Goal: Task Accomplishment & Management: Use online tool/utility

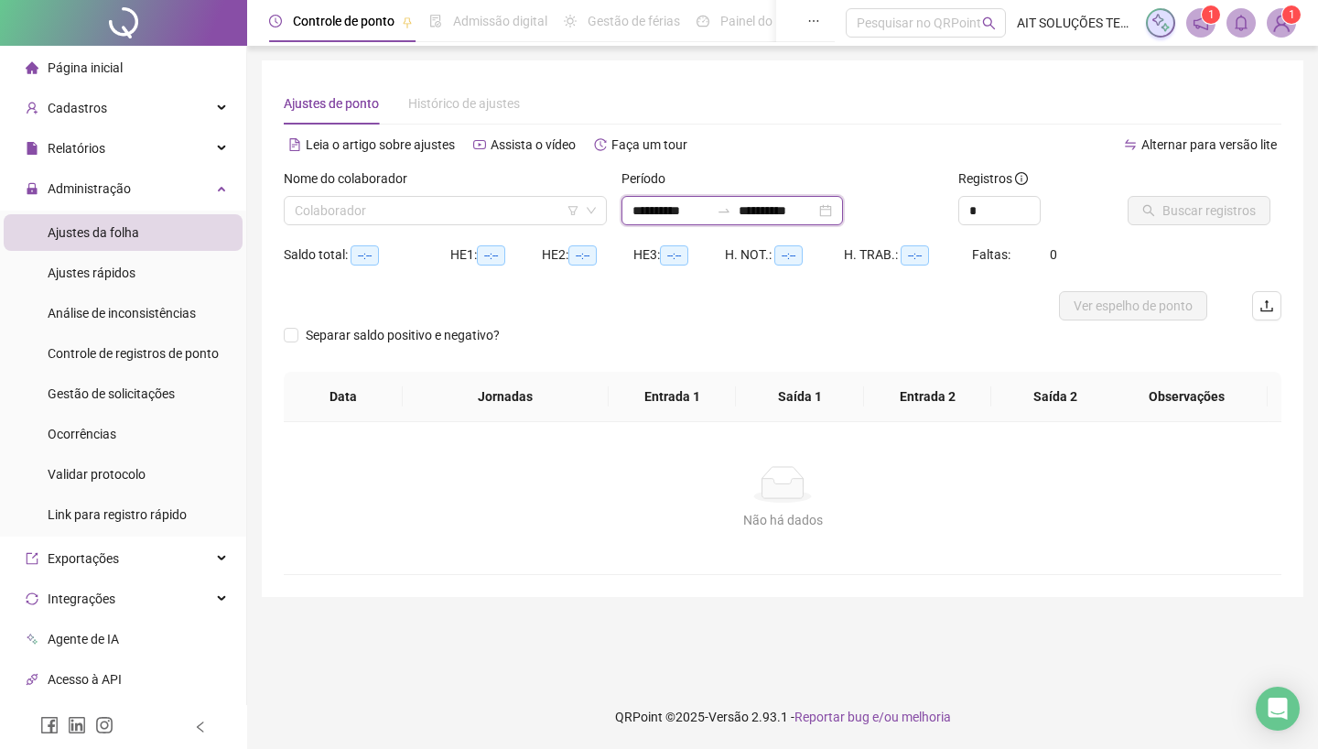
click at [764, 209] on input "**********" at bounding box center [777, 210] width 77 height 20
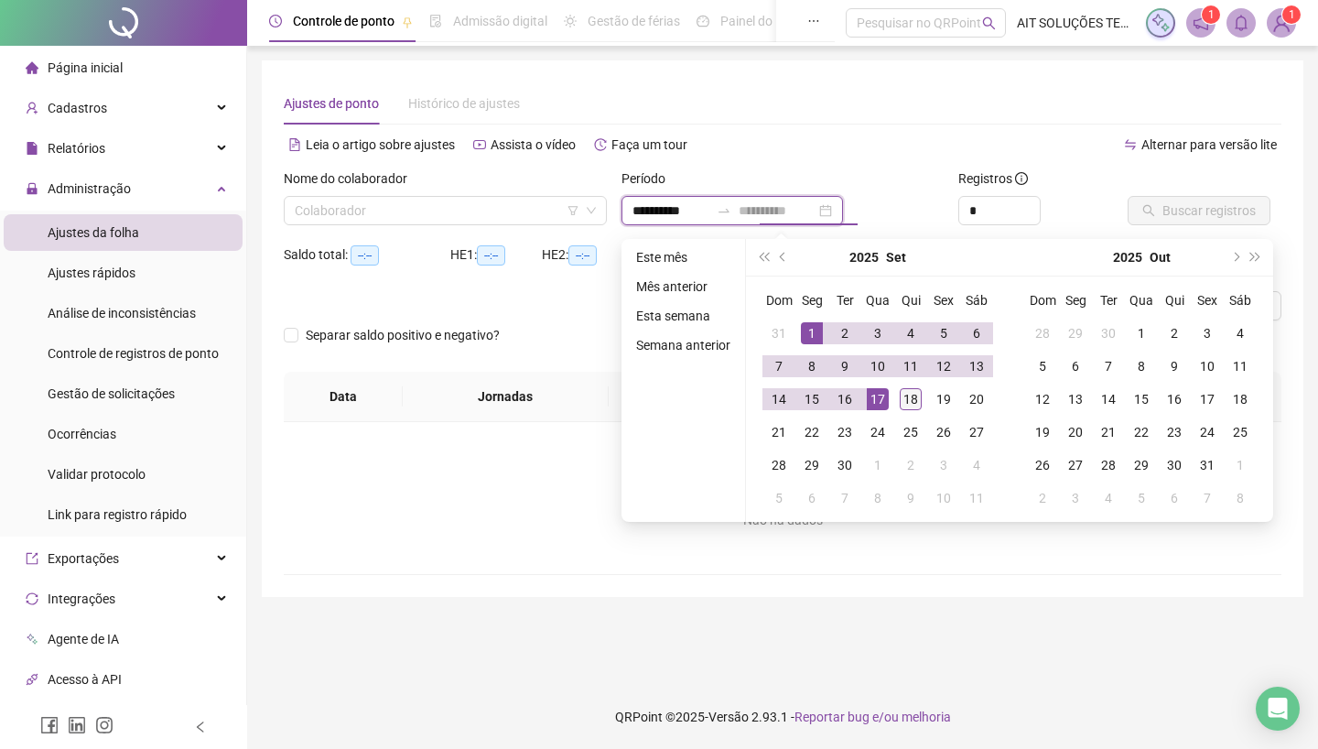
type input "**********"
click at [906, 401] on div "18" at bounding box center [911, 399] width 22 height 22
type input "**********"
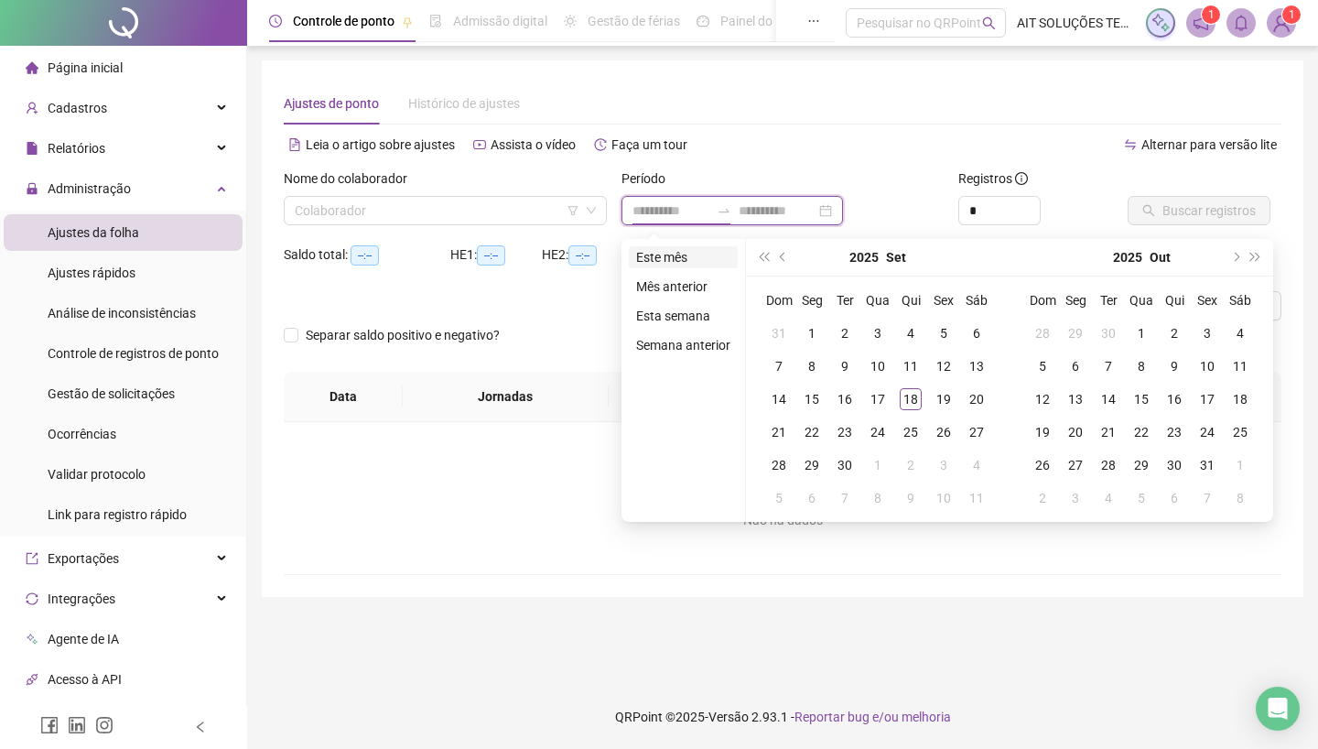
type input "**********"
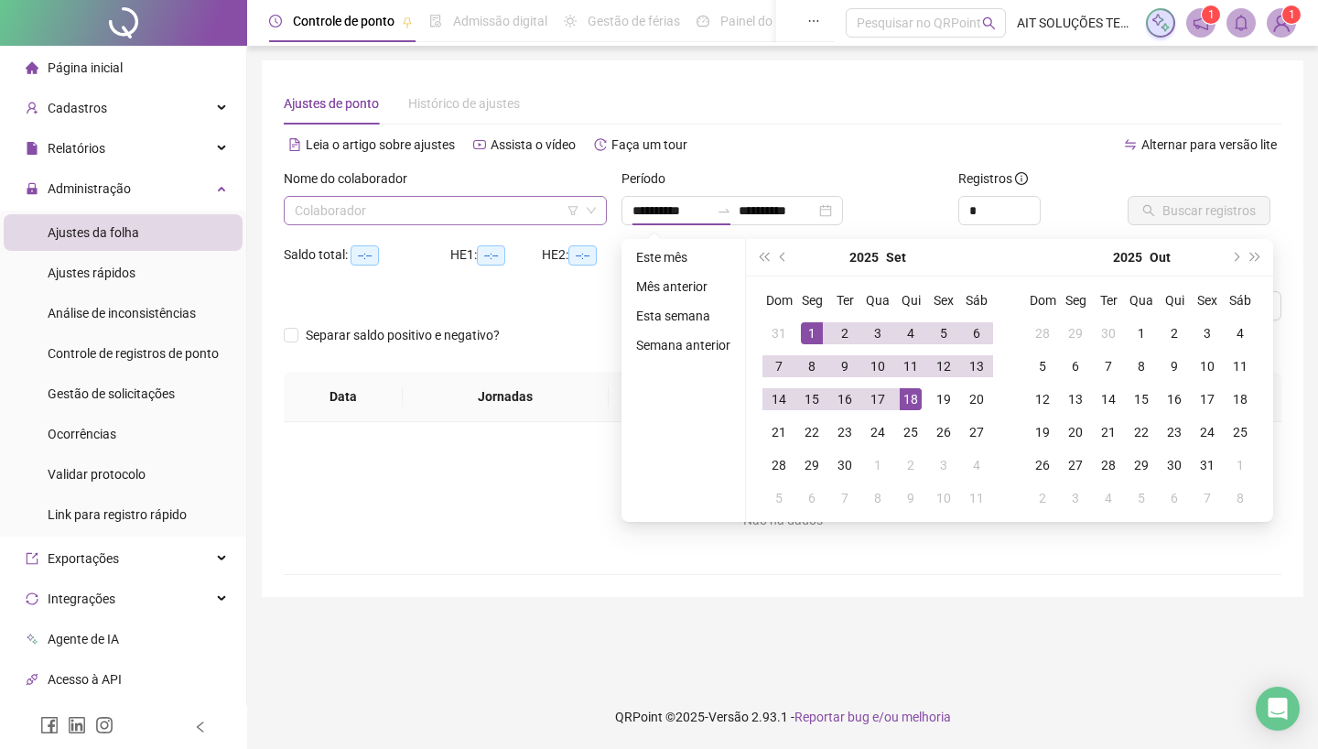
click at [502, 206] on input "search" at bounding box center [437, 210] width 285 height 27
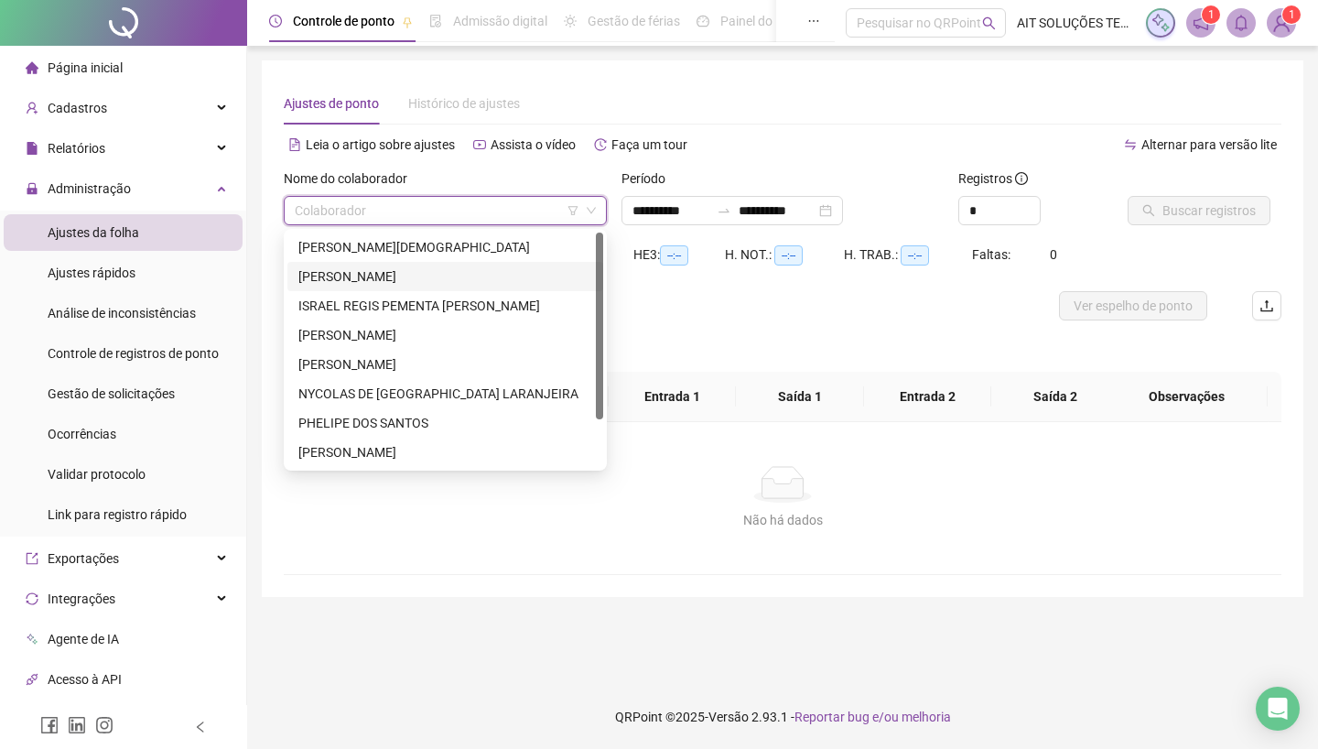
click at [396, 271] on div "[PERSON_NAME]" at bounding box center [445, 276] width 294 height 20
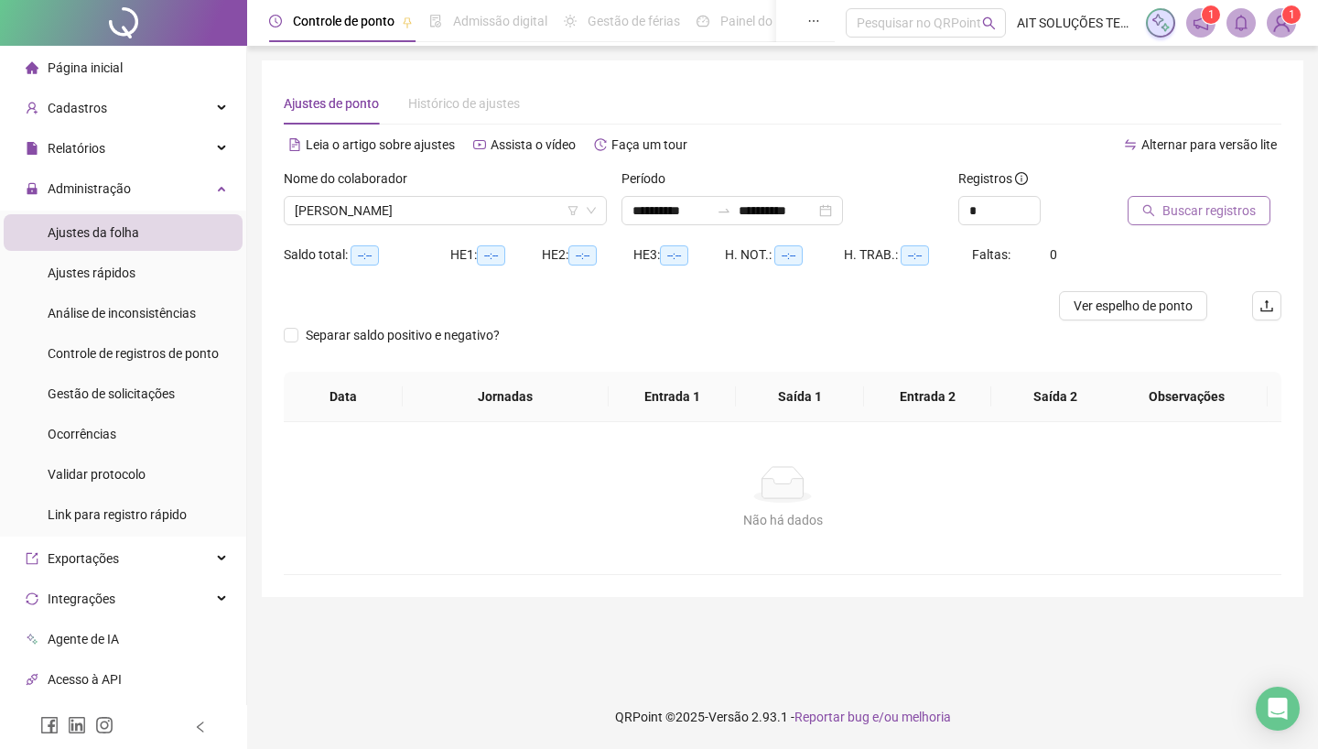
click at [1182, 198] on button "Buscar registros" at bounding box center [1198, 210] width 143 height 29
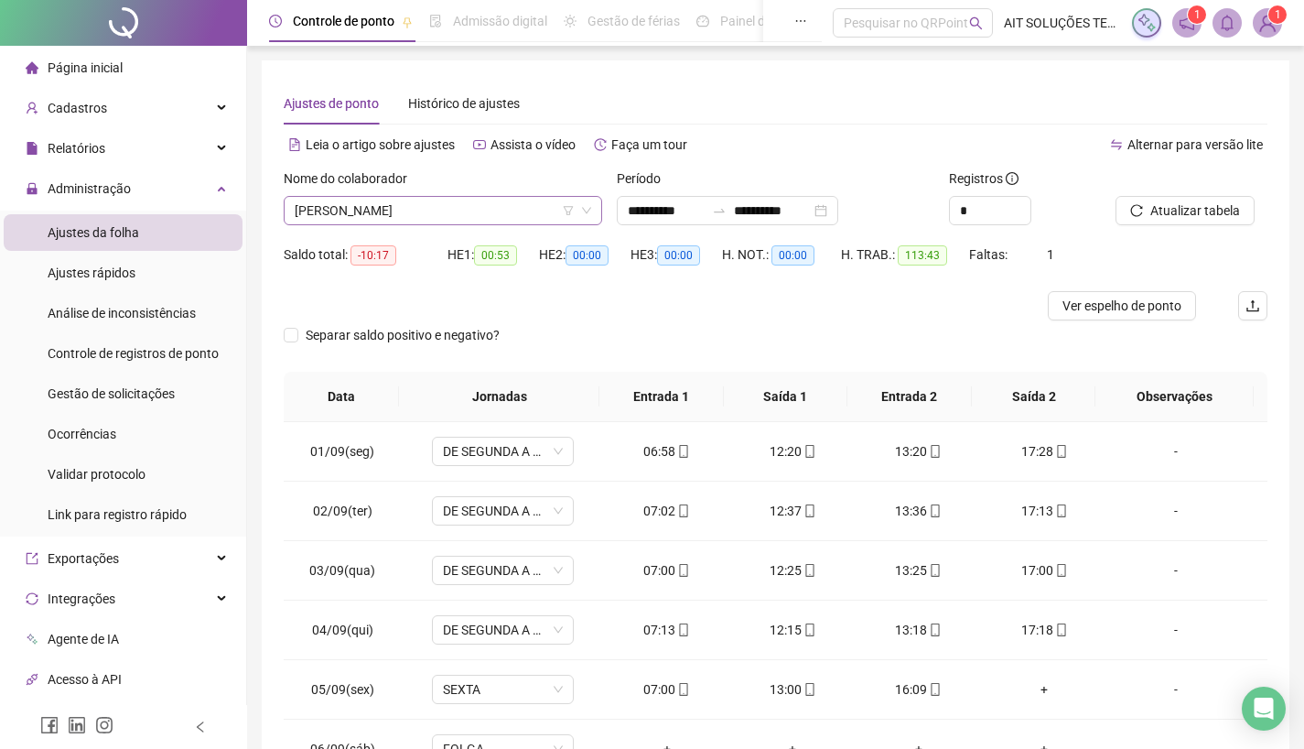
click at [486, 212] on span "[PERSON_NAME]" at bounding box center [443, 210] width 297 height 27
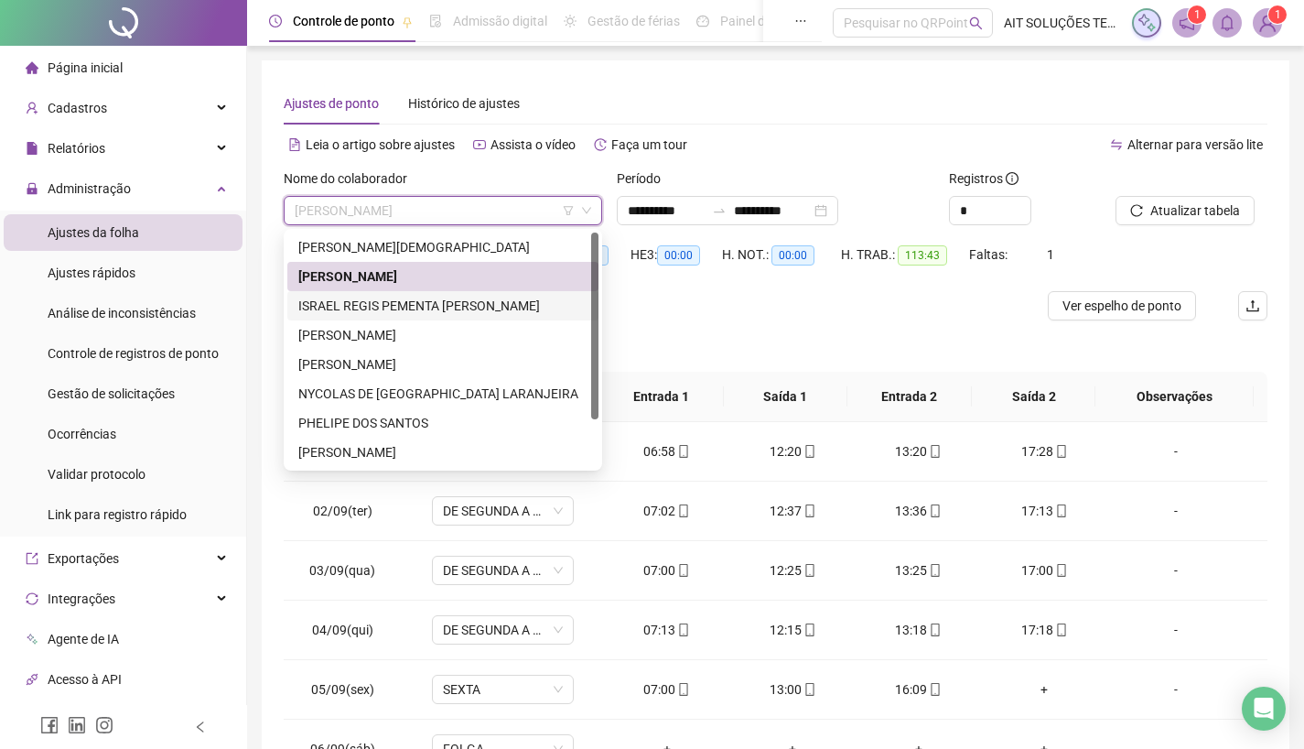
click at [444, 307] on div "ISRAEL REGIS PEMENTA [PERSON_NAME]" at bounding box center [442, 306] width 289 height 20
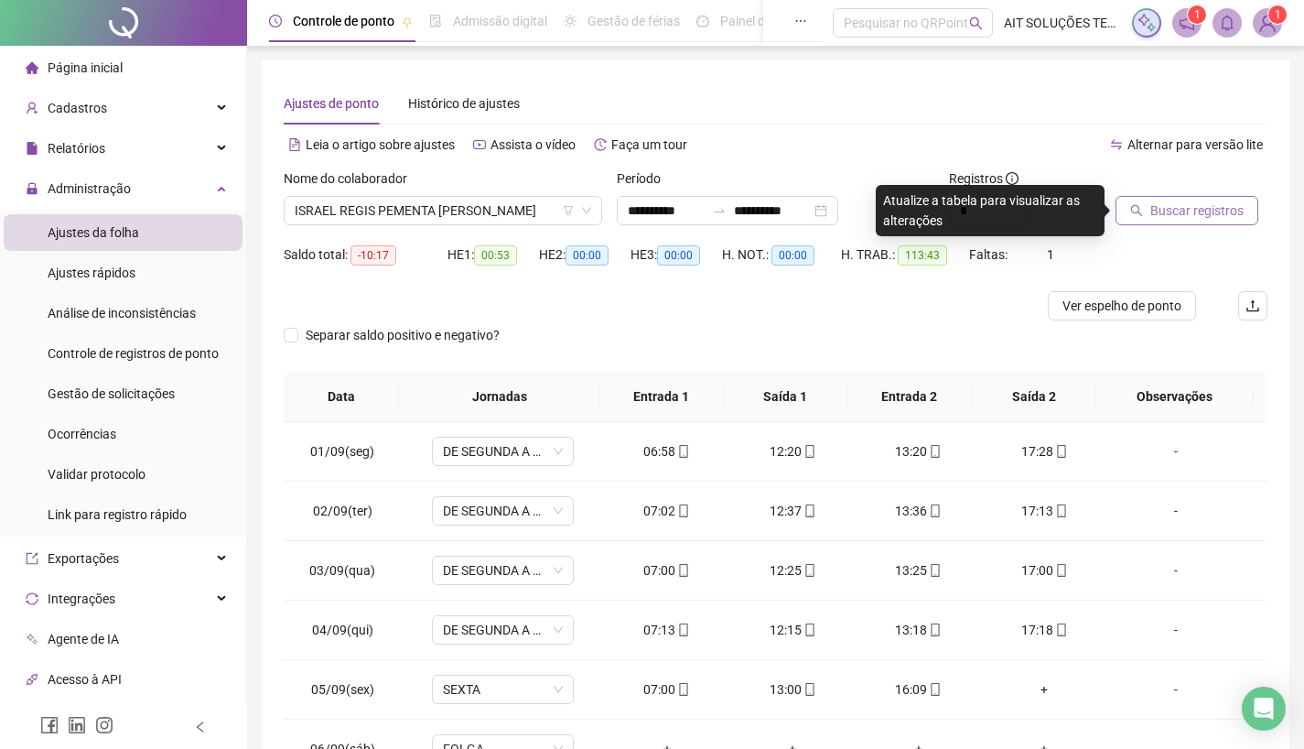
click at [1179, 213] on span "Buscar registros" at bounding box center [1196, 210] width 93 height 20
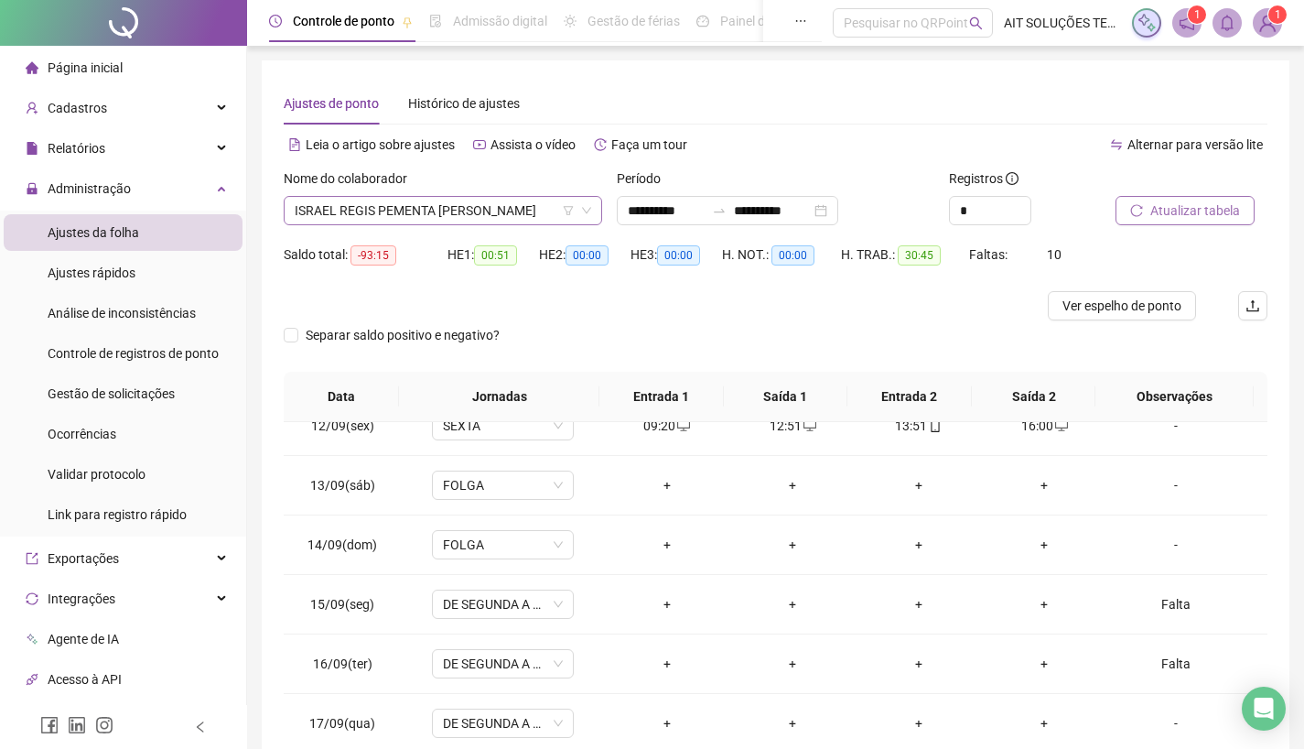
click at [502, 210] on span "ISRAEL REGIS PEMENTA [PERSON_NAME]" at bounding box center [443, 210] width 297 height 27
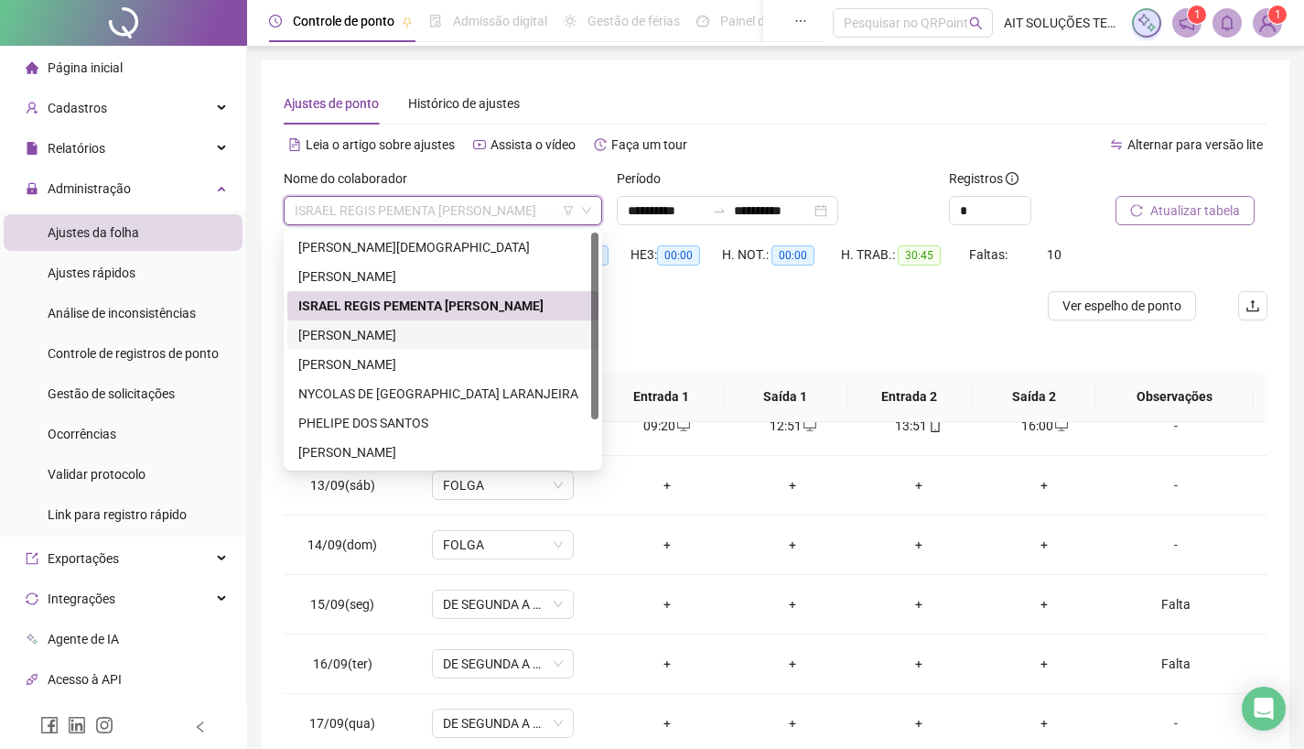
click at [448, 334] on div "[PERSON_NAME]" at bounding box center [442, 335] width 289 height 20
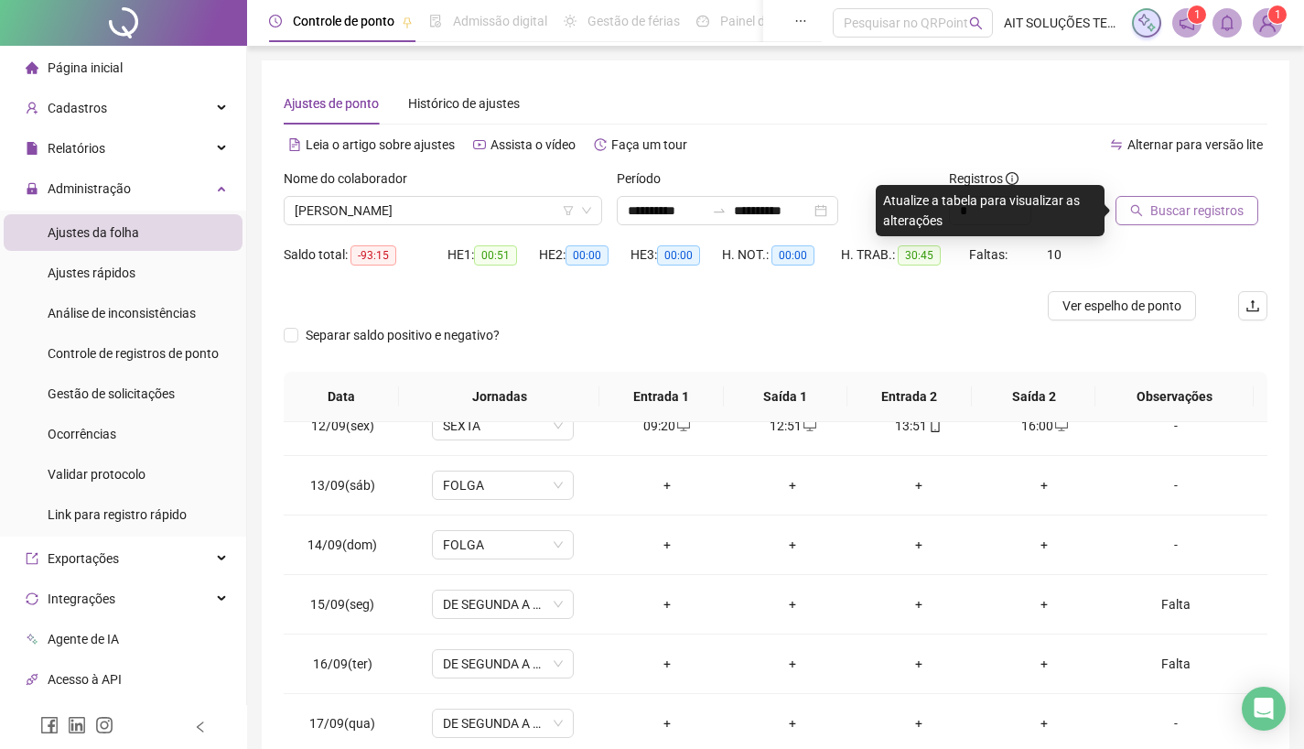
click at [1177, 202] on span "Buscar registros" at bounding box center [1196, 210] width 93 height 20
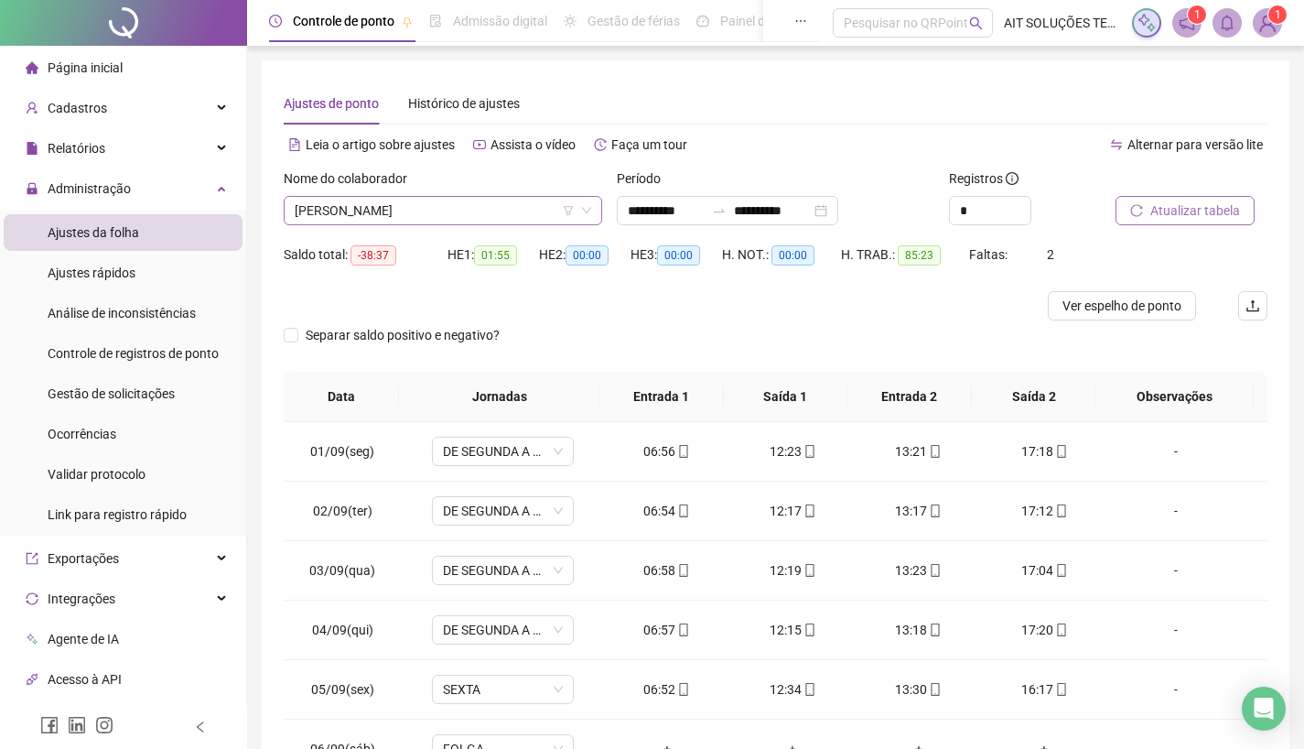
click at [518, 205] on span "[PERSON_NAME]" at bounding box center [443, 210] width 297 height 27
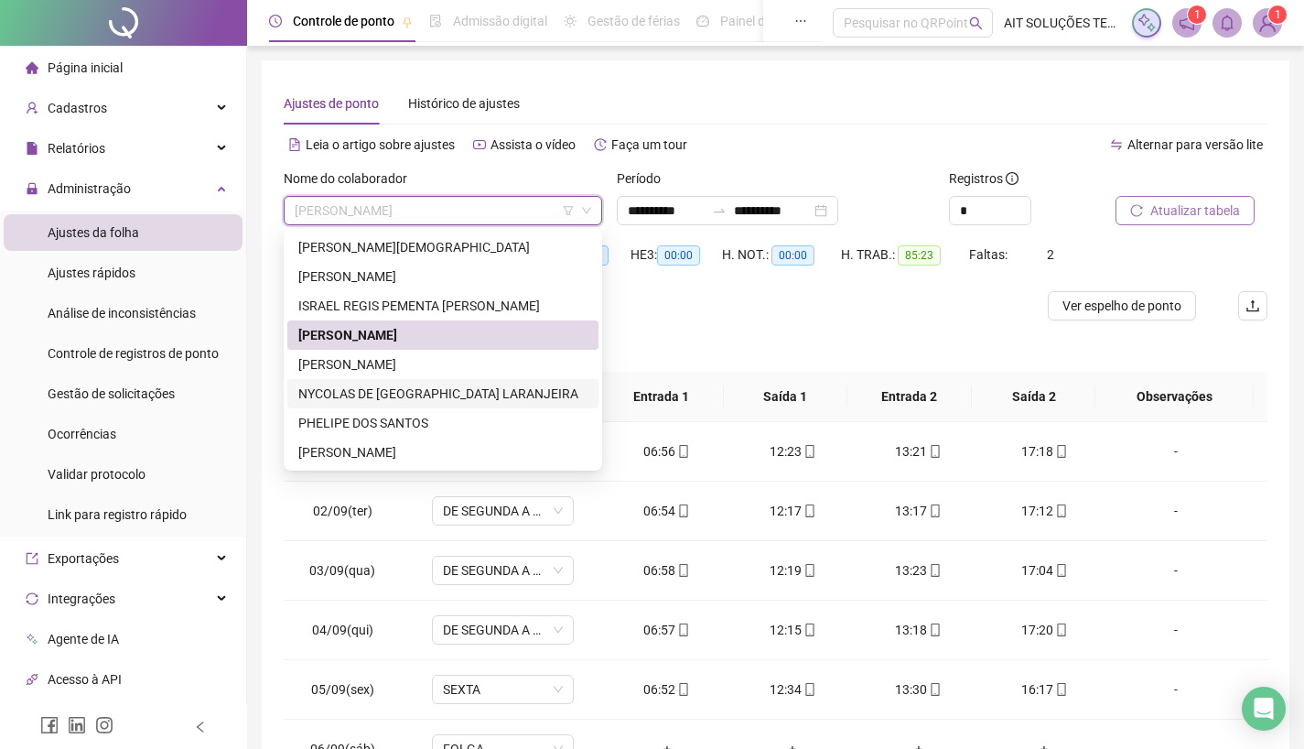
click at [425, 394] on div "NYCOLAS DE [GEOGRAPHIC_DATA] LARANJEIRA" at bounding box center [442, 393] width 289 height 20
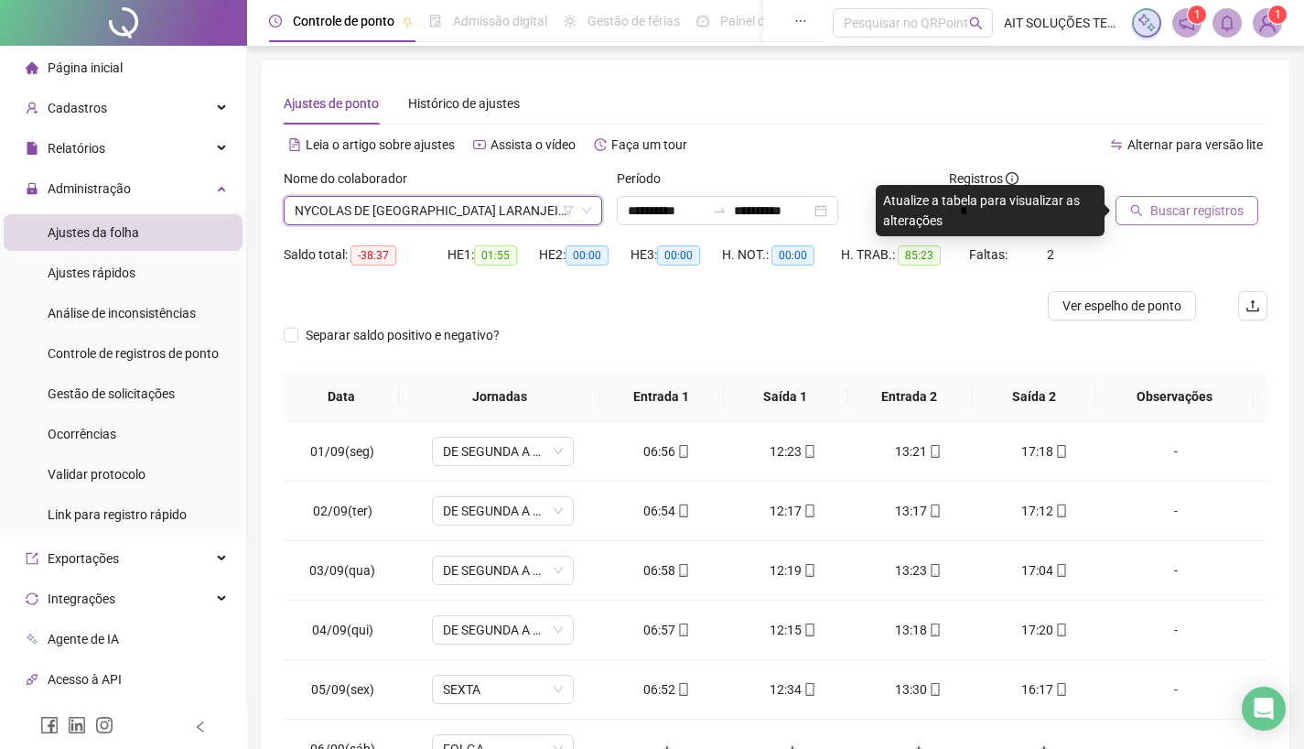
click at [1166, 209] on span "Buscar registros" at bounding box center [1196, 210] width 93 height 20
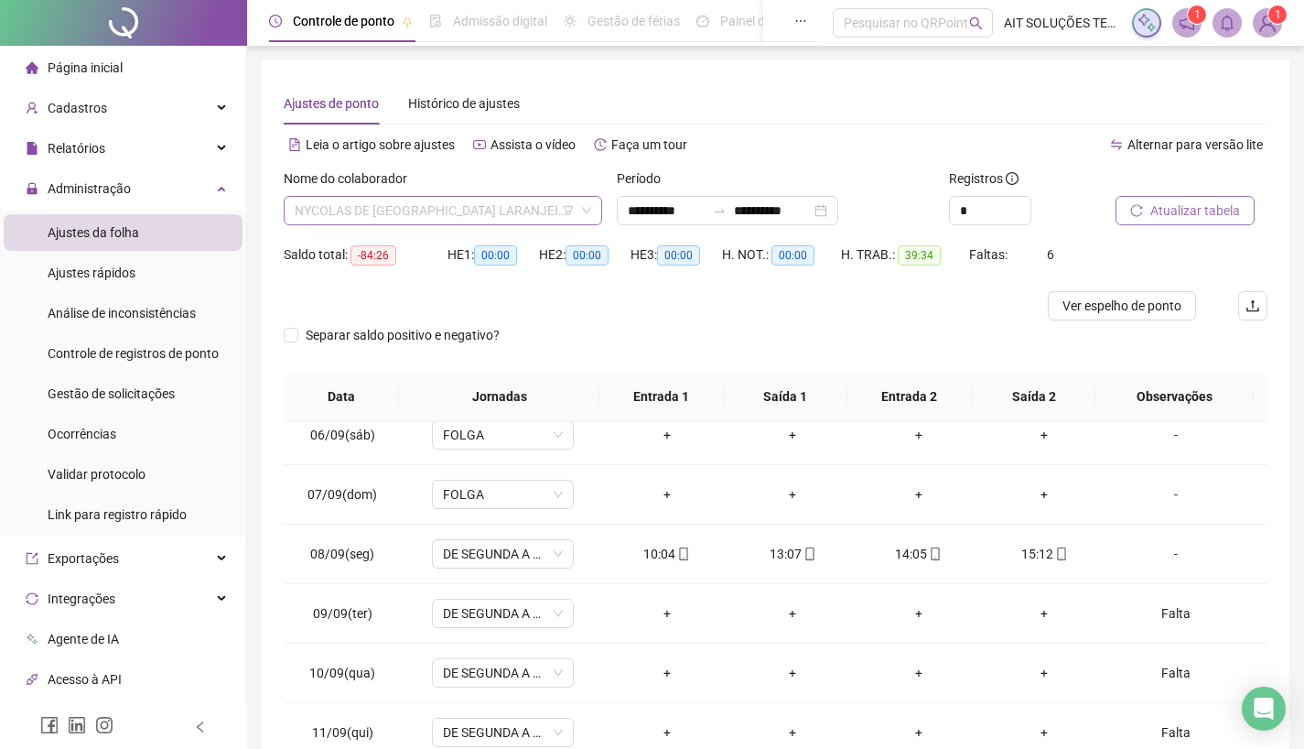
click at [512, 200] on span "NYCOLAS DE [GEOGRAPHIC_DATA] LARANJEIRA" at bounding box center [443, 210] width 297 height 27
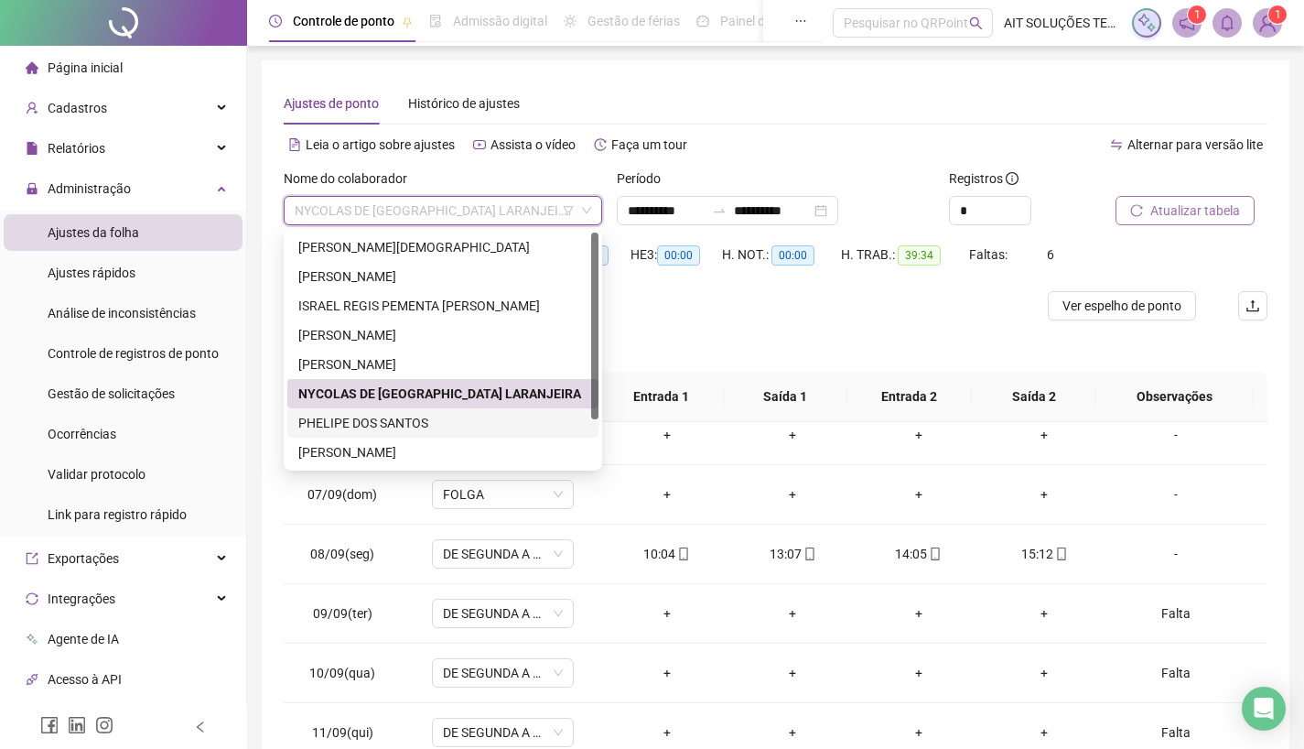
click at [405, 417] on div "PHELIPE DOS SANTOS" at bounding box center [442, 423] width 289 height 20
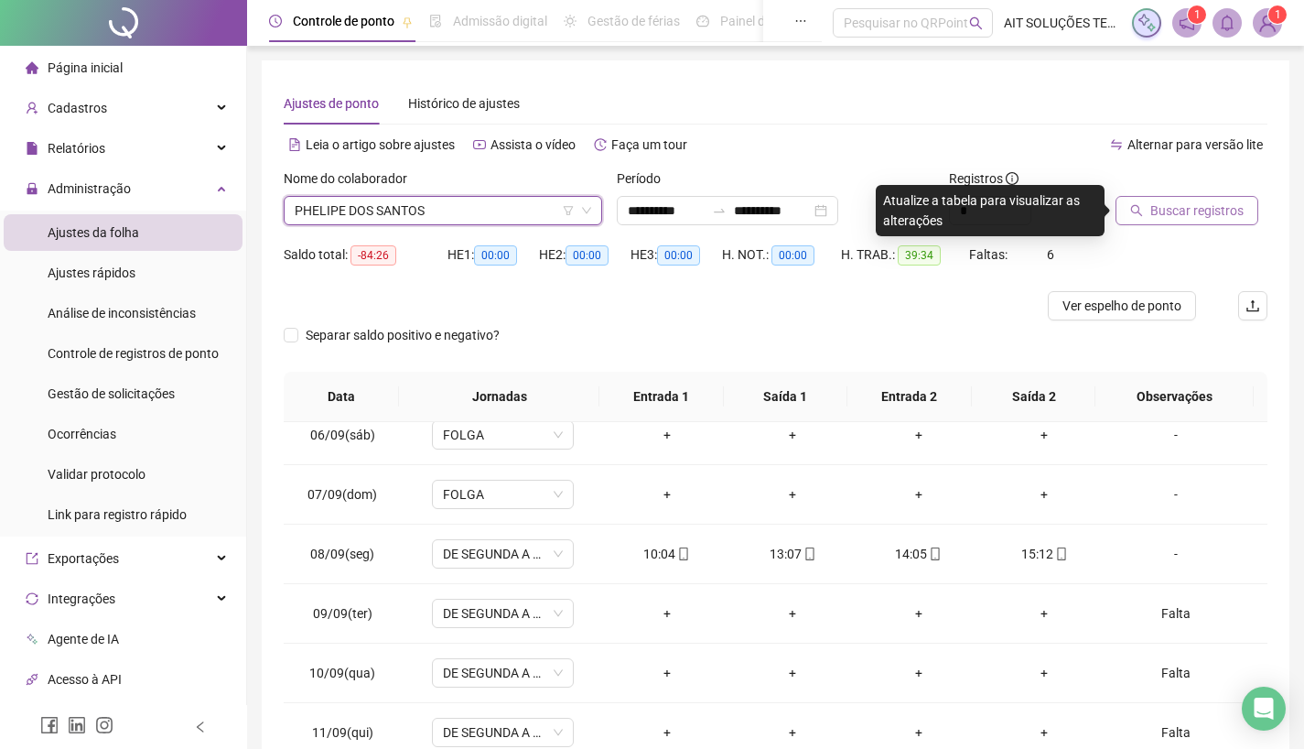
click at [1185, 206] on span "Buscar registros" at bounding box center [1196, 210] width 93 height 20
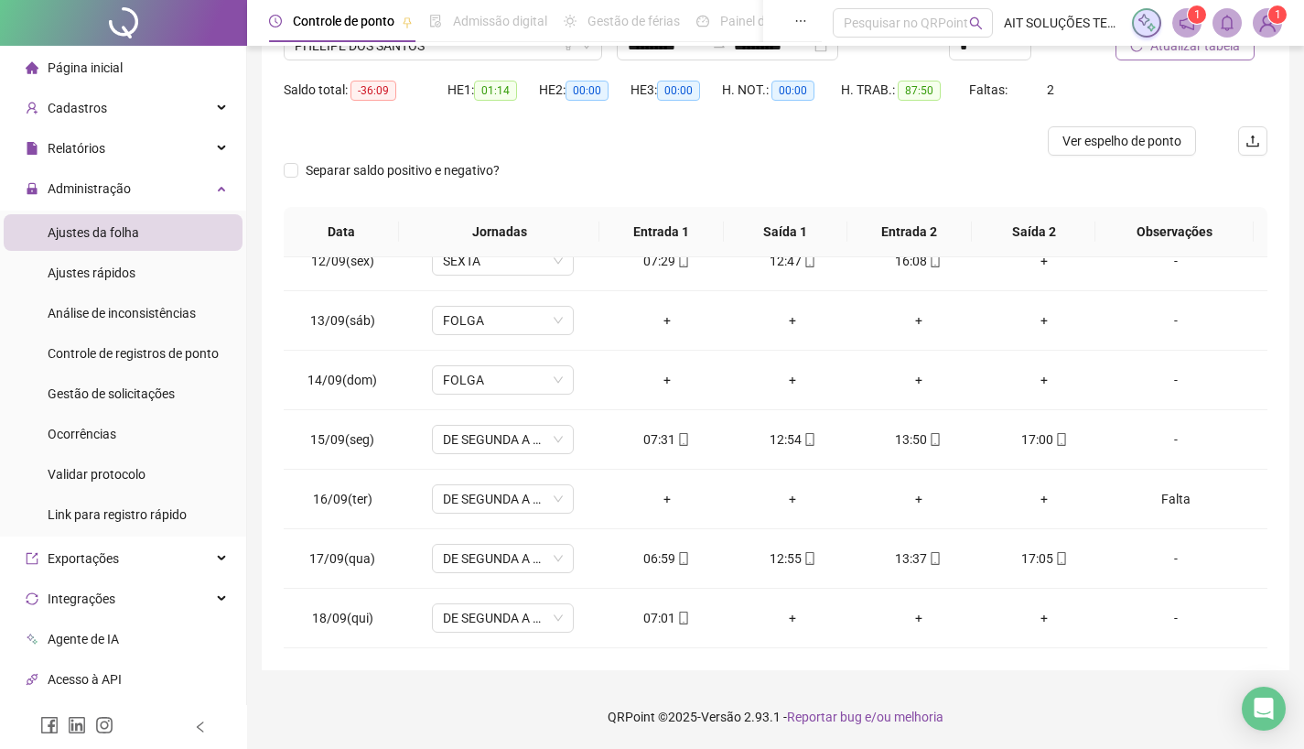
scroll to position [73, 0]
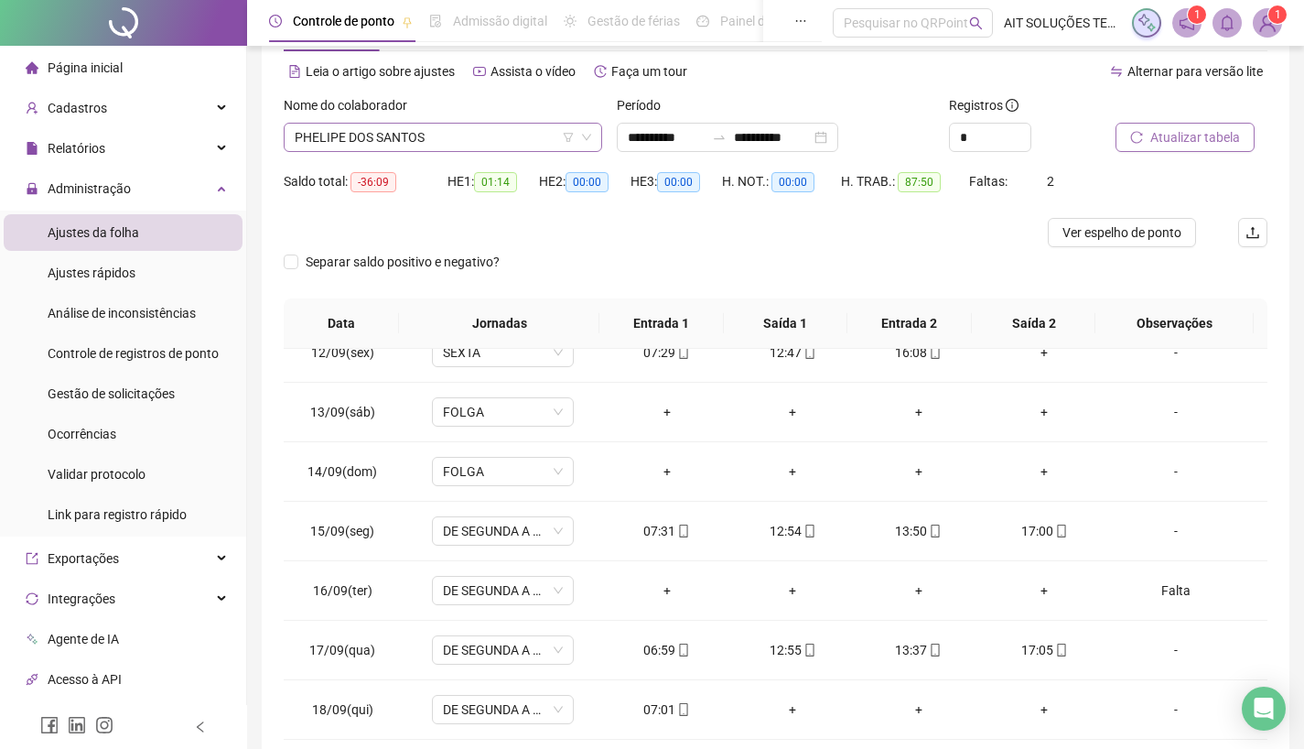
click at [488, 142] on span "PHELIPE DOS SANTOS" at bounding box center [443, 137] width 297 height 27
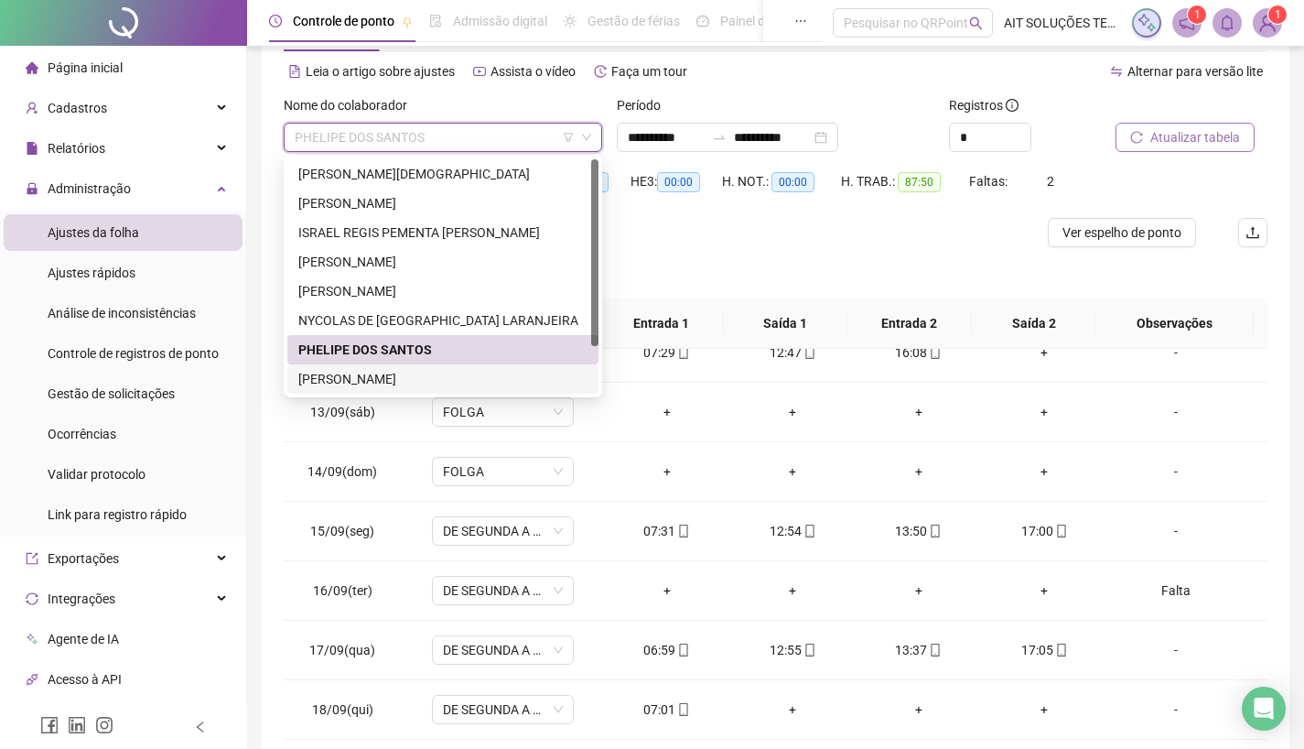
click at [420, 378] on div "[PERSON_NAME]" at bounding box center [442, 379] width 289 height 20
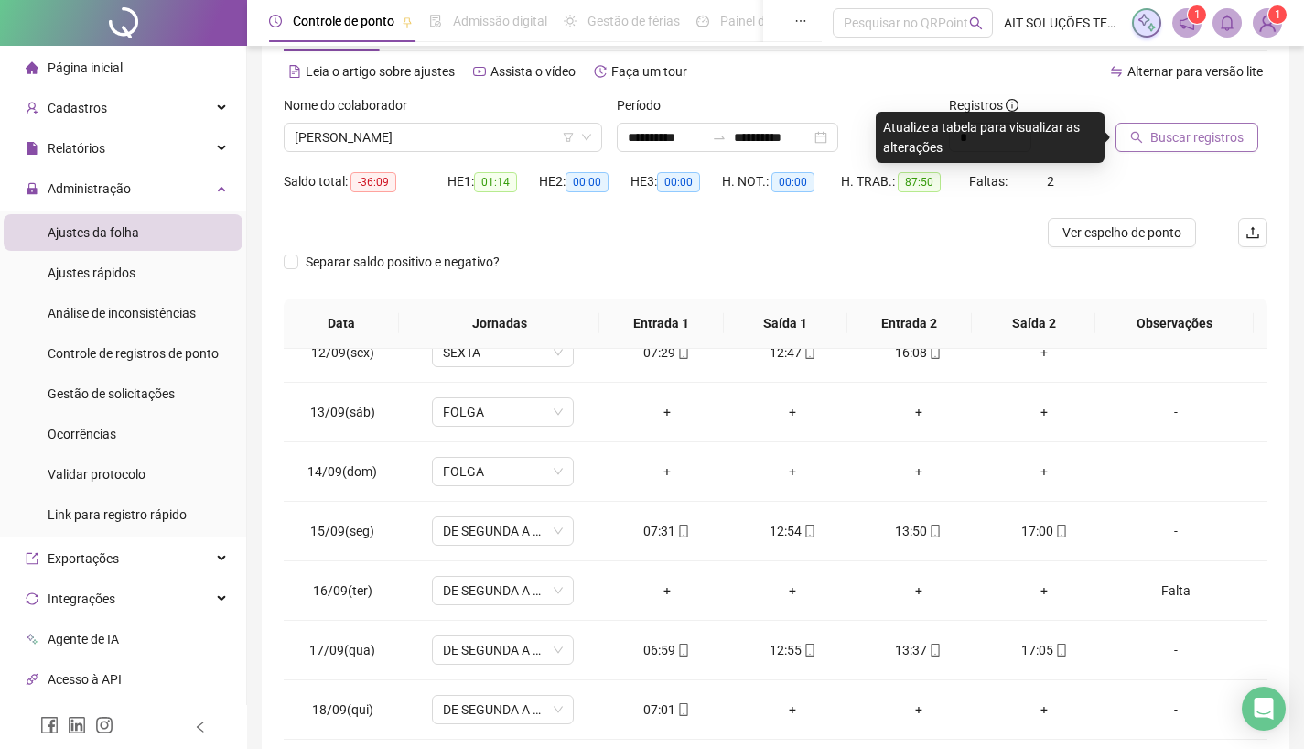
click at [1175, 134] on span "Buscar registros" at bounding box center [1196, 137] width 93 height 20
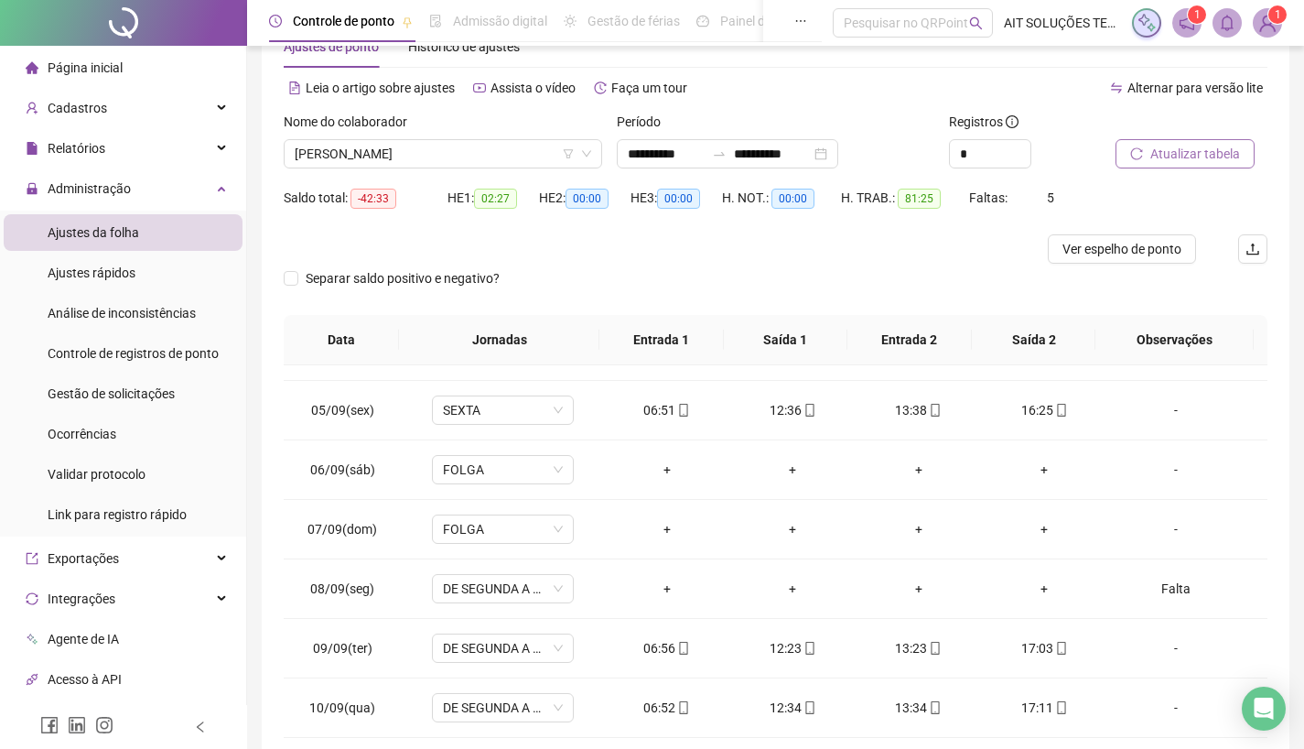
scroll to position [0, 0]
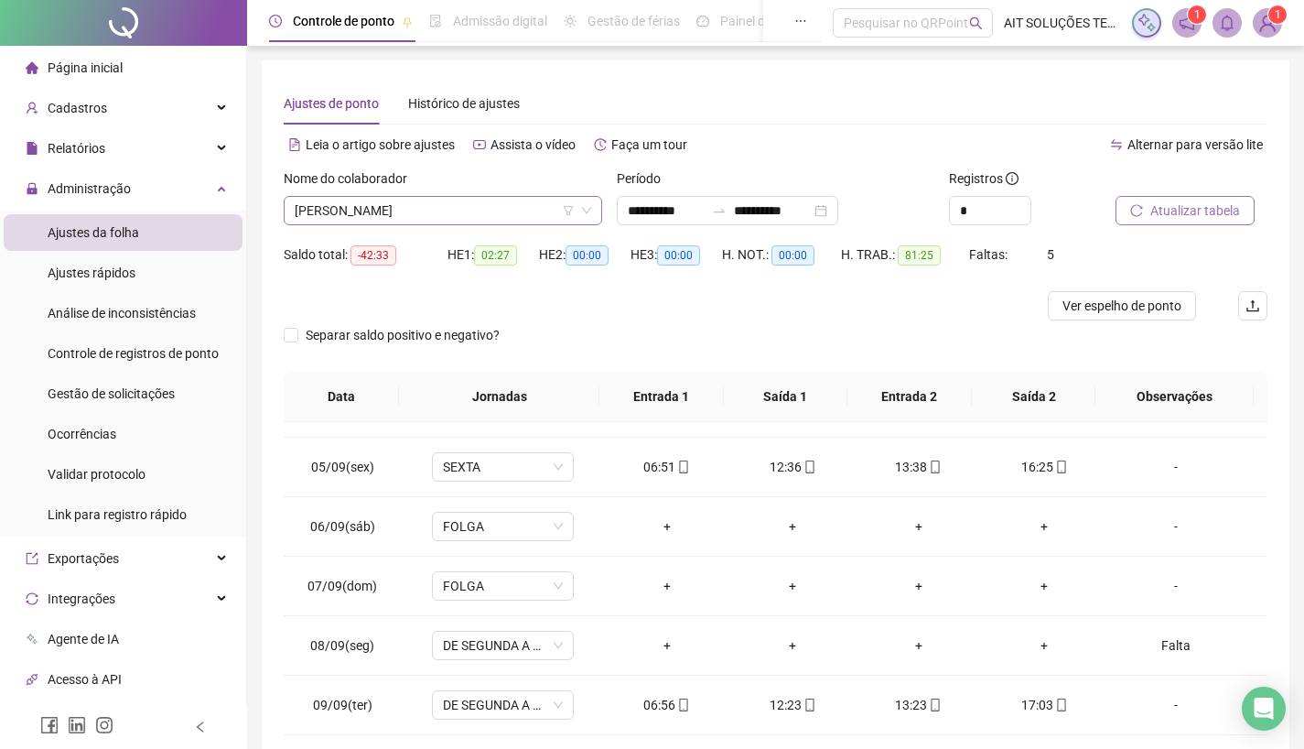
click at [502, 209] on span "[PERSON_NAME]" at bounding box center [443, 210] width 297 height 27
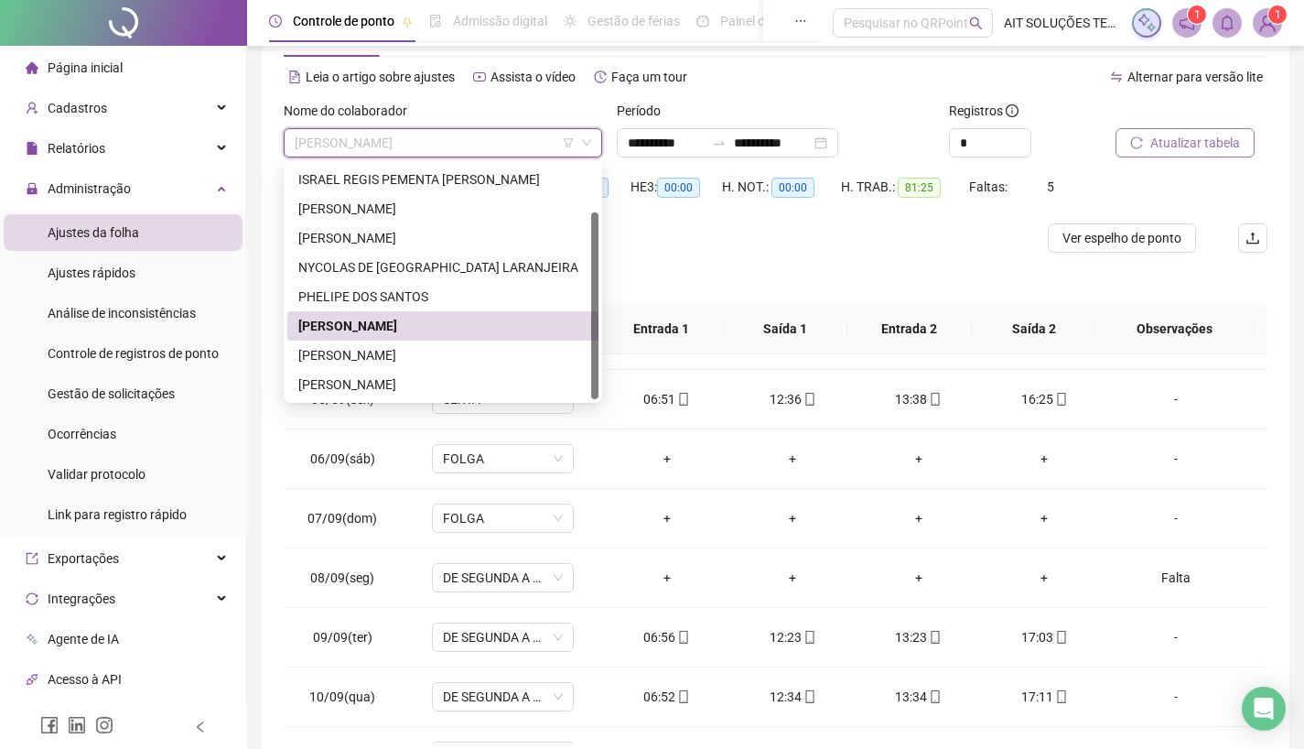
scroll to position [92, 0]
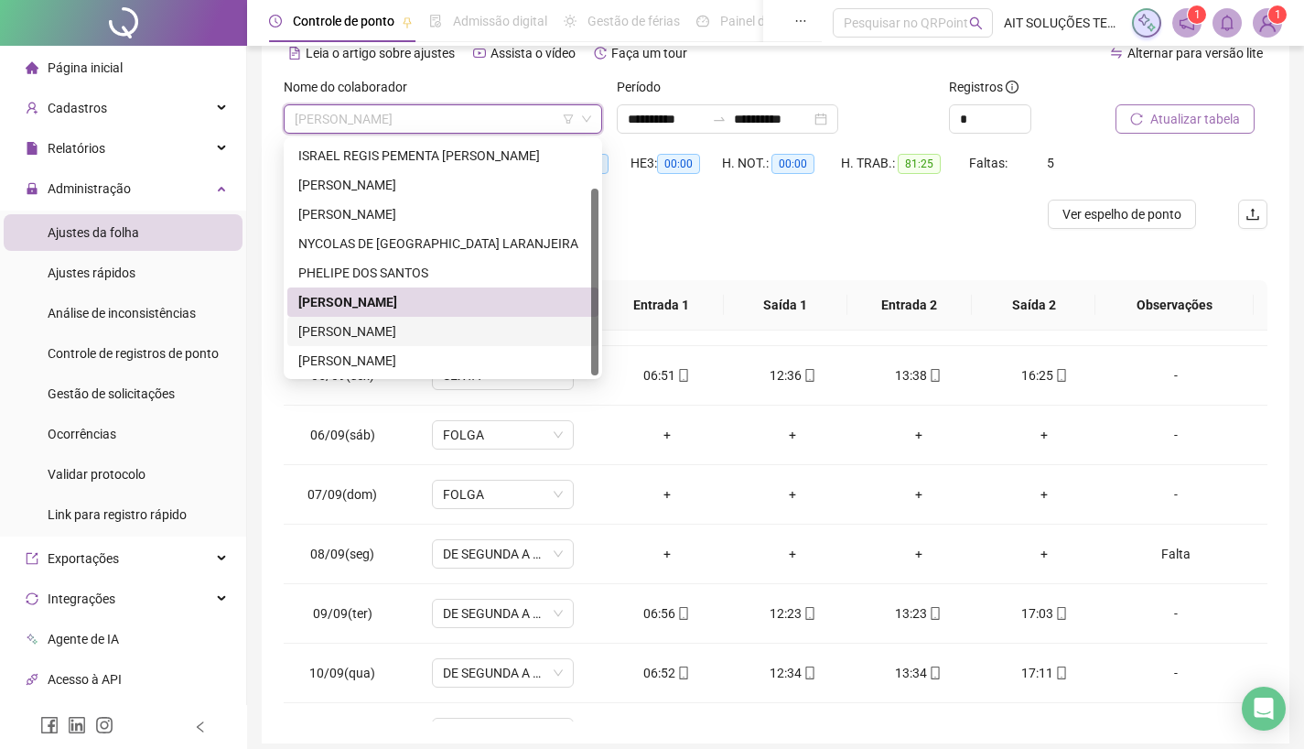
click at [426, 326] on div "[PERSON_NAME]" at bounding box center [442, 331] width 289 height 20
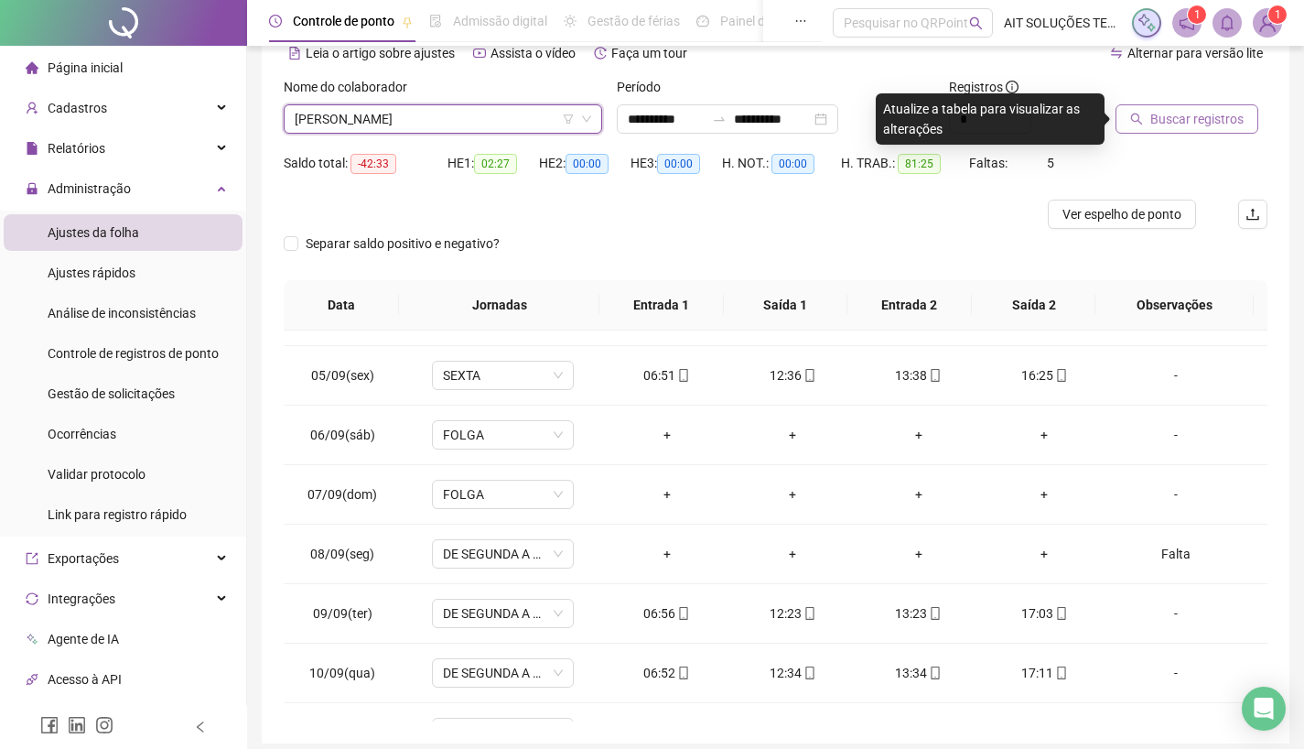
click at [1188, 124] on span "Buscar registros" at bounding box center [1196, 119] width 93 height 20
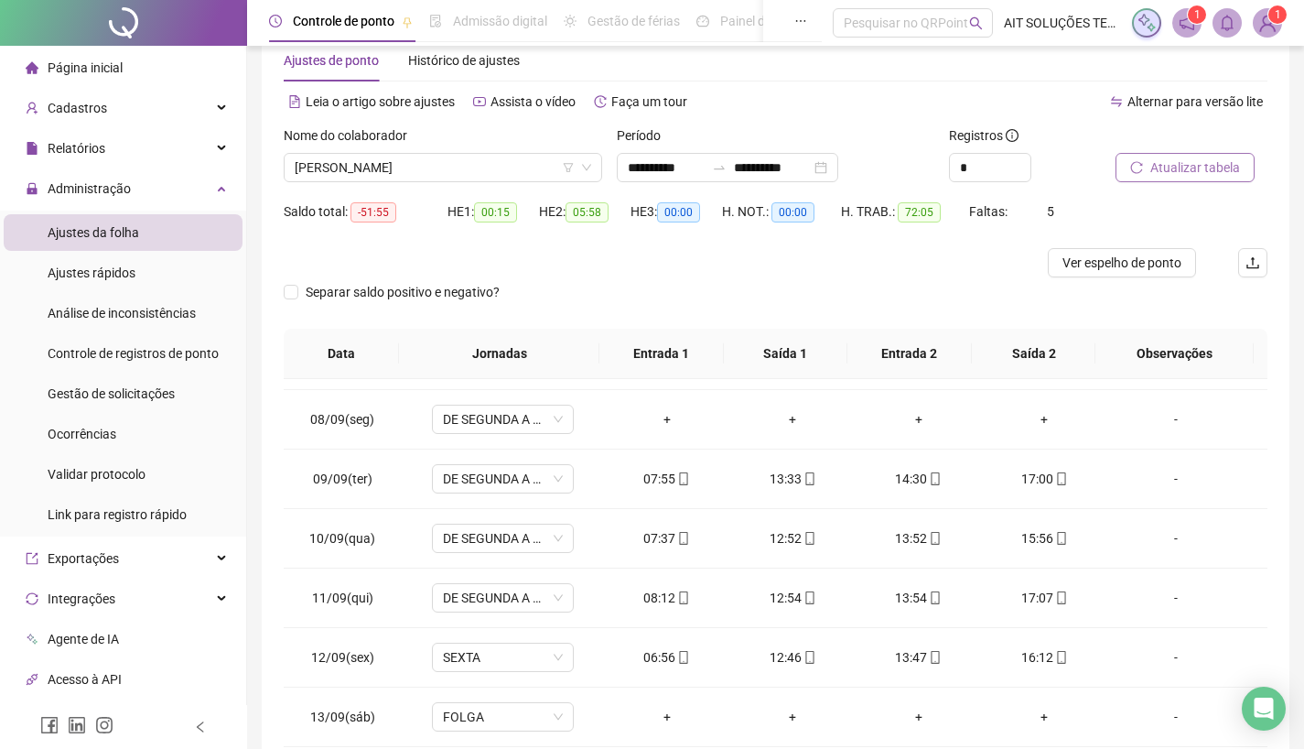
scroll to position [0, 0]
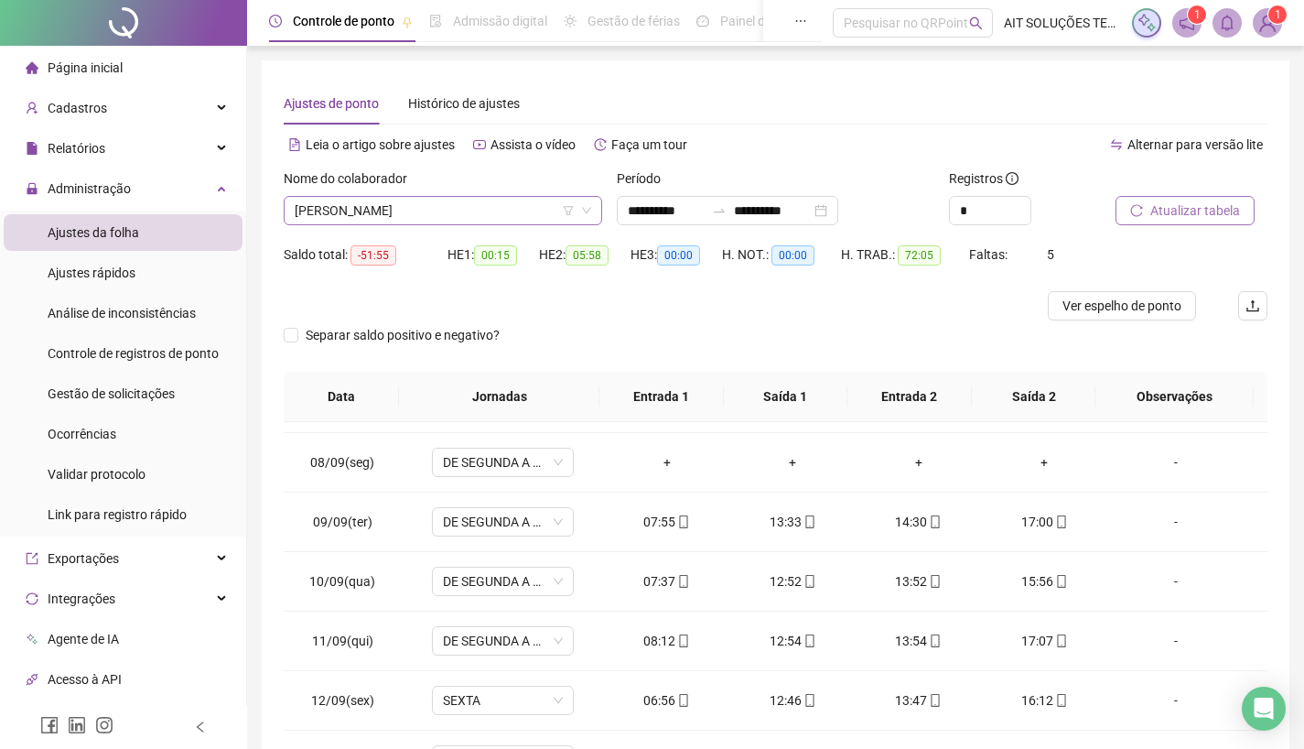
click at [486, 210] on span "[PERSON_NAME]" at bounding box center [443, 210] width 297 height 27
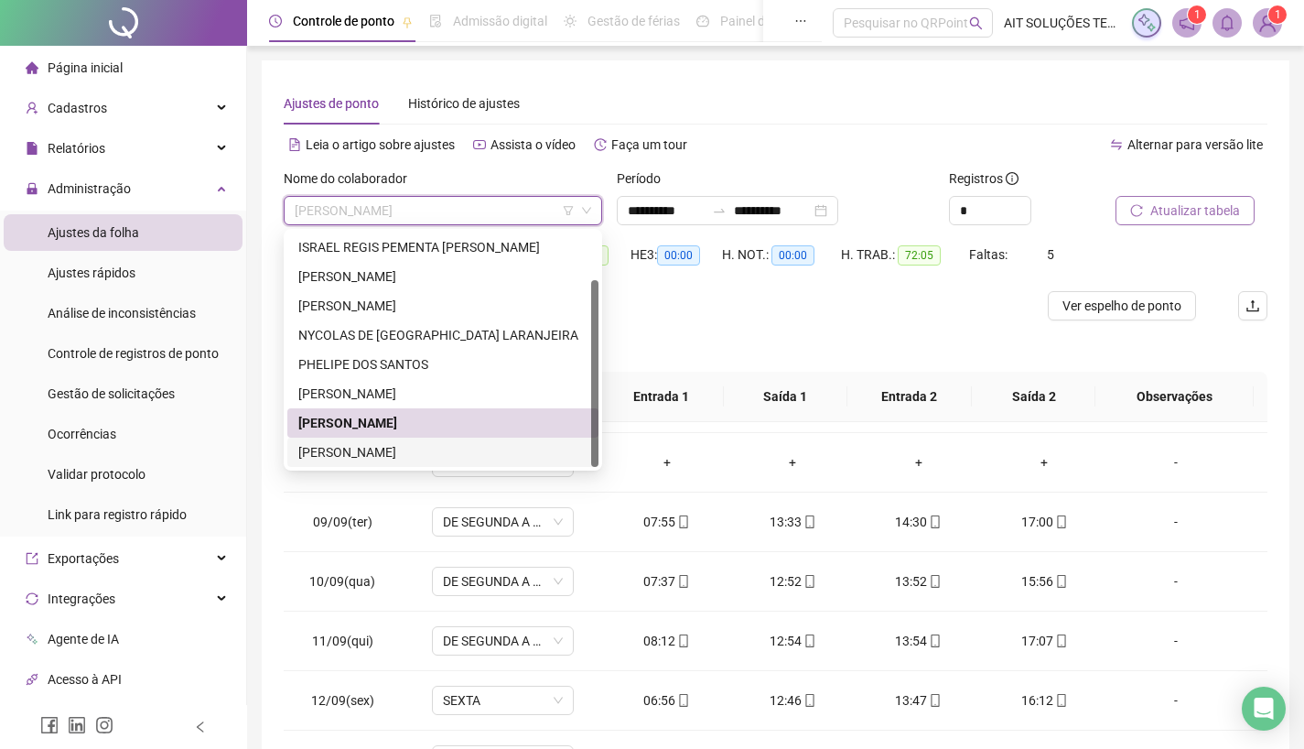
click at [446, 450] on div "[PERSON_NAME]" at bounding box center [442, 452] width 289 height 20
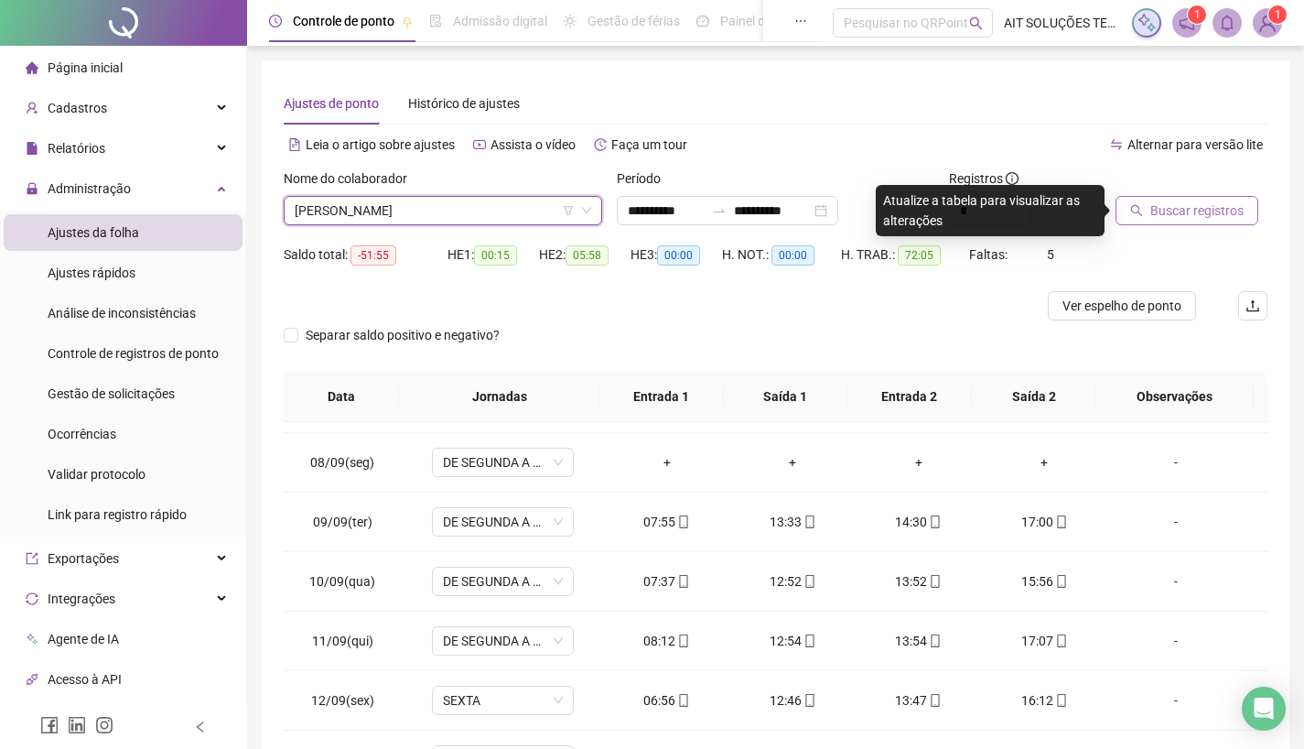
click at [1192, 223] on button "Buscar registros" at bounding box center [1187, 210] width 143 height 29
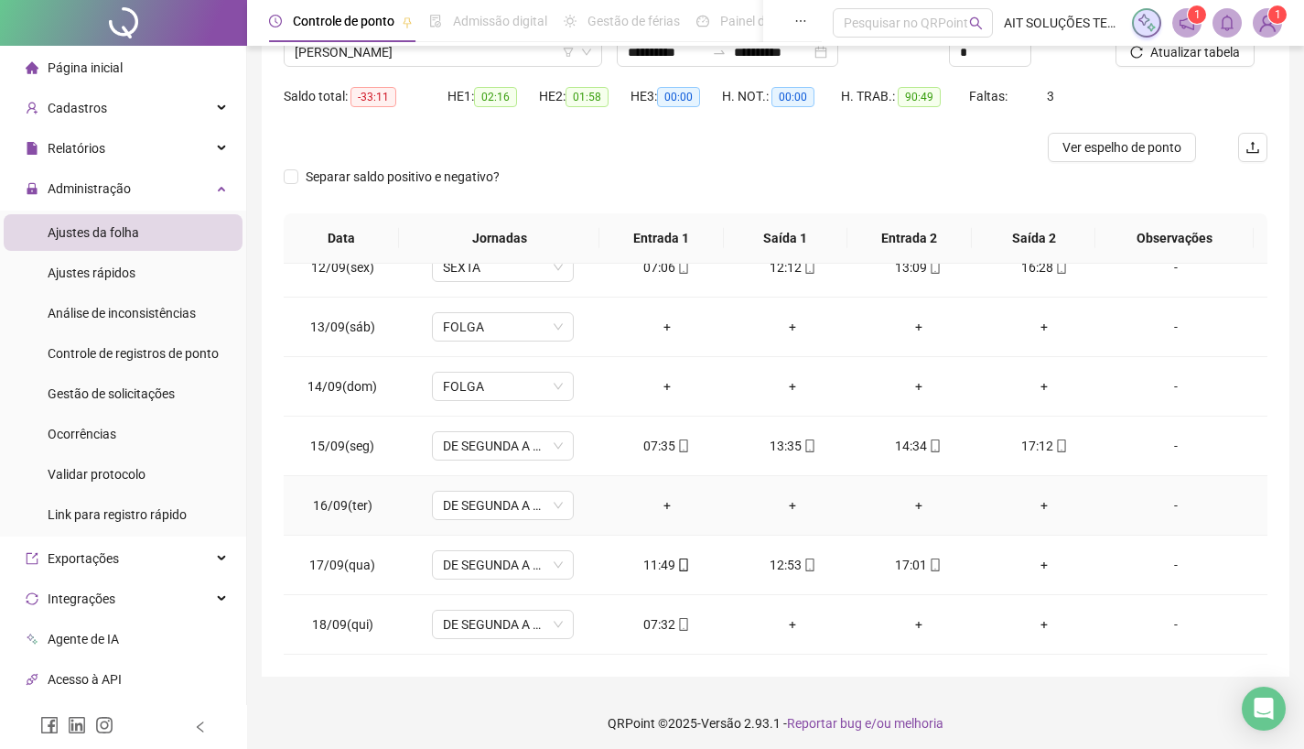
scroll to position [165, 0]
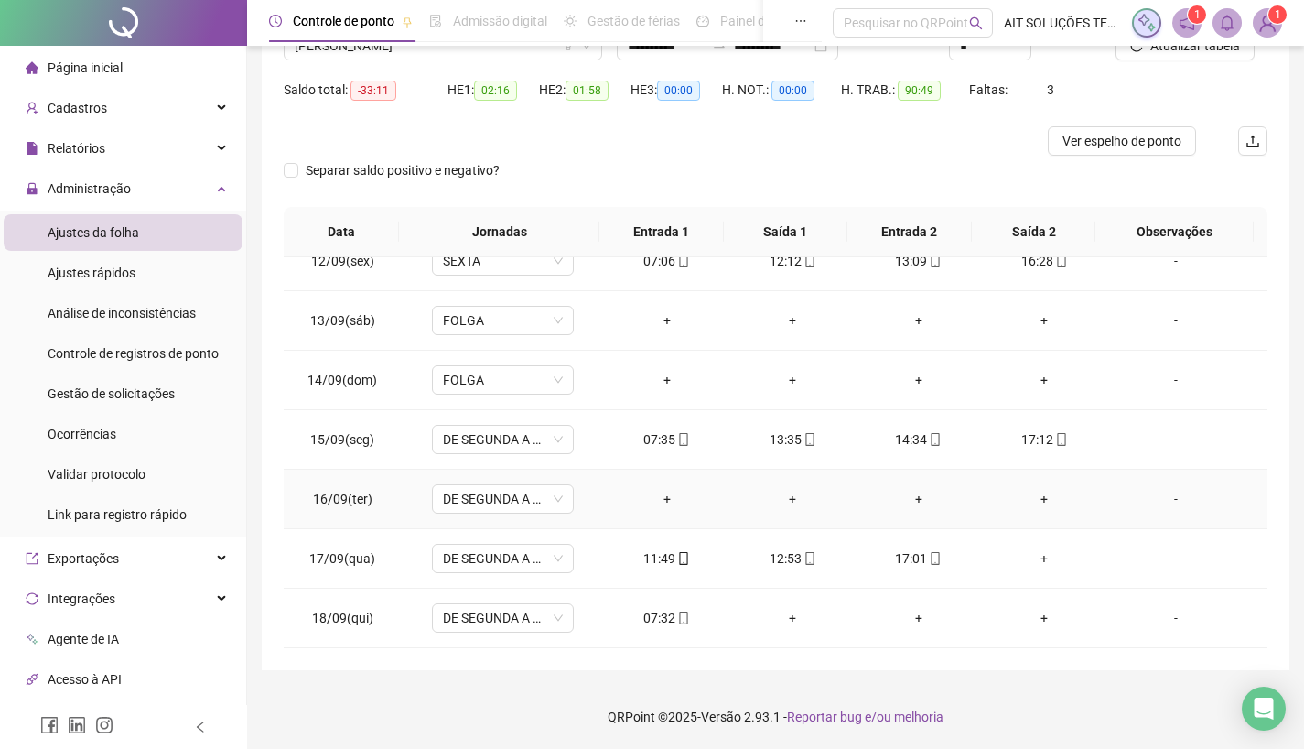
click at [1162, 501] on div "-" at bounding box center [1176, 499] width 108 height 20
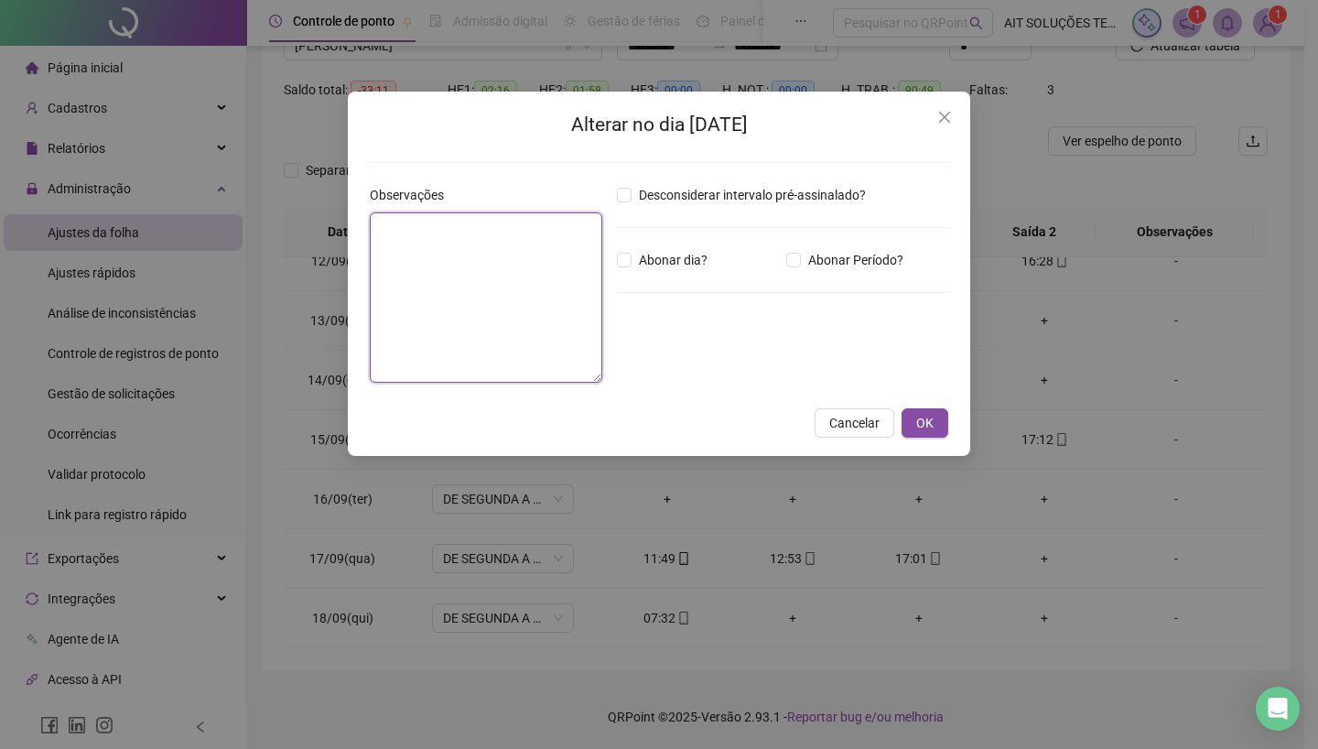
click at [526, 275] on textarea at bounding box center [486, 297] width 232 height 170
type textarea "*****"
click at [931, 418] on span "OK" at bounding box center [924, 423] width 17 height 20
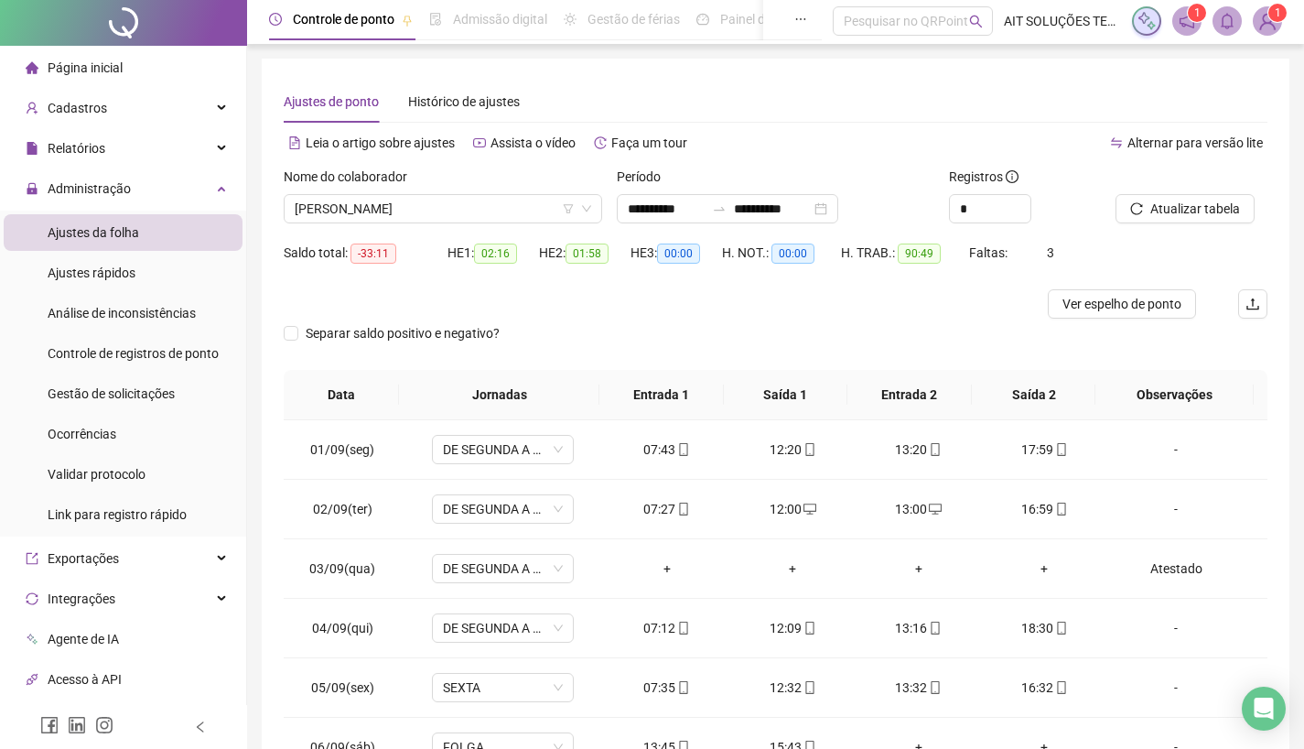
scroll to position [0, 0]
